Goal: Navigation & Orientation: Find specific page/section

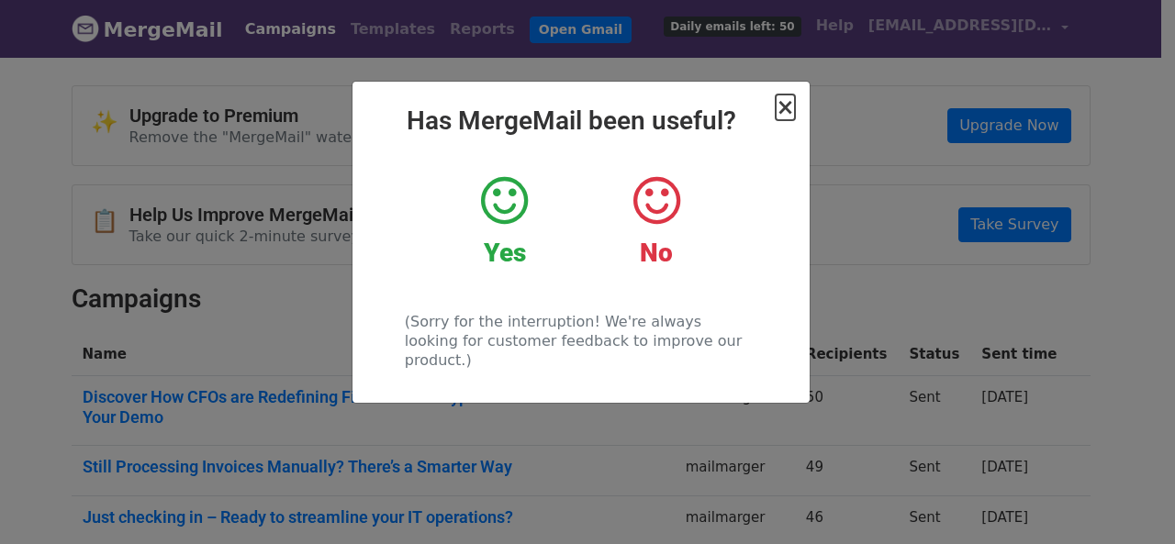
click at [788, 111] on span "×" at bounding box center [785, 108] width 18 height 26
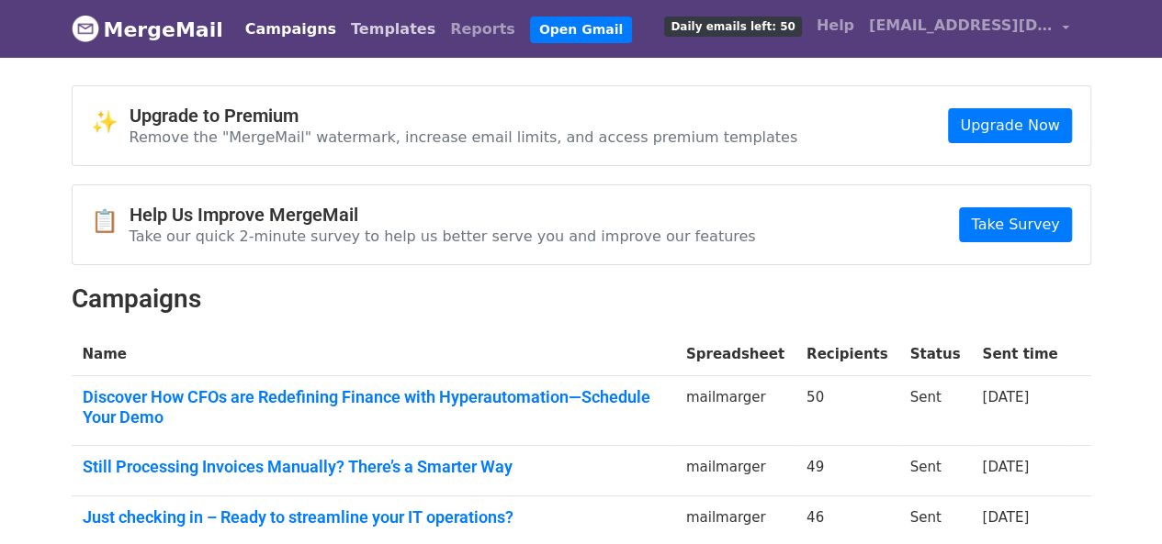
click at [343, 34] on link "Templates" at bounding box center [392, 29] width 99 height 37
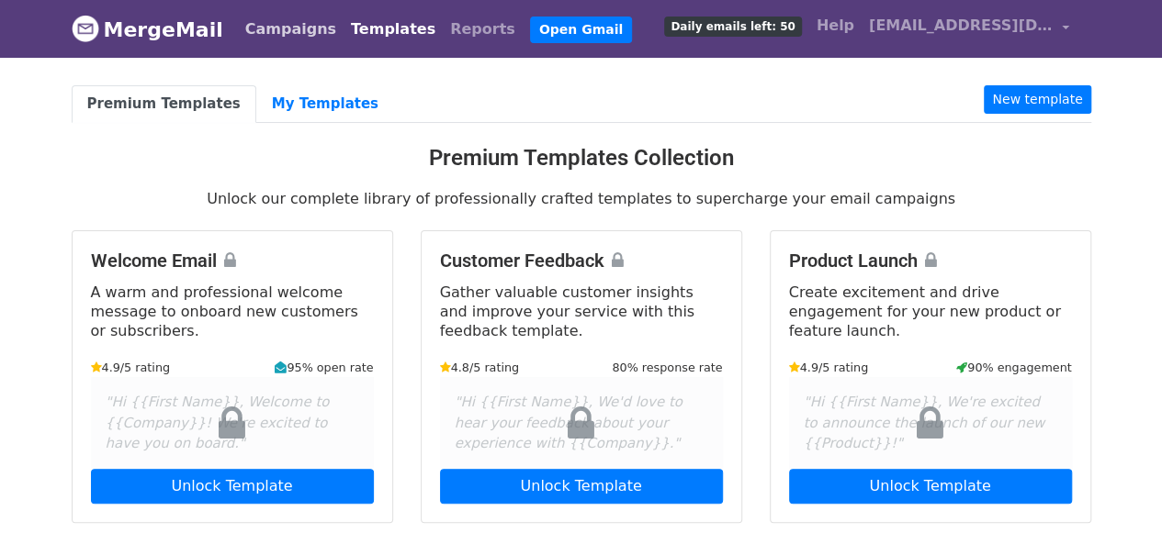
click at [251, 28] on link "Campaigns" at bounding box center [291, 29] width 106 height 37
